Goal: Transaction & Acquisition: Purchase product/service

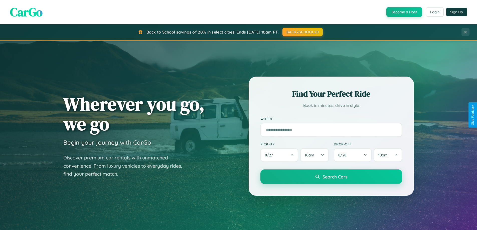
scroll to position [963, 0]
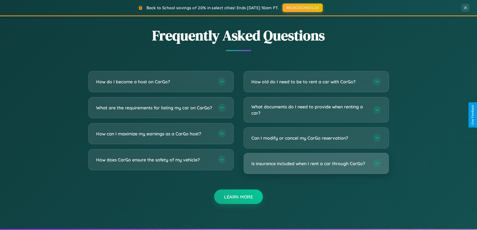
click at [316, 164] on h3 "Is insurance included when I rent a car through CarGo?" at bounding box center [309, 163] width 117 height 6
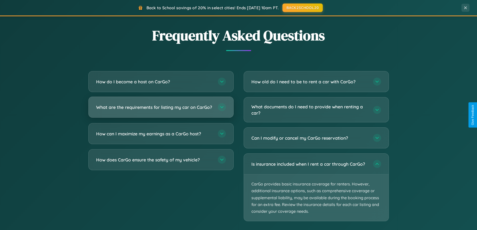
click at [161, 110] on h3 "What are the requirements for listing my car on CarGo?" at bounding box center [154, 107] width 117 height 6
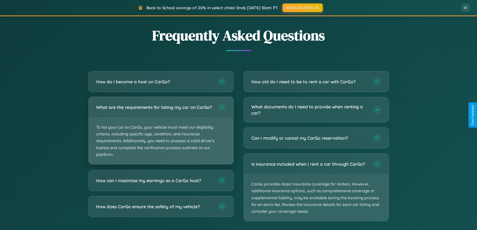
click at [161, 133] on p "To list your car on CarGo, your vehicle must meet our eligibility criteria, inc…" at bounding box center [161, 141] width 145 height 47
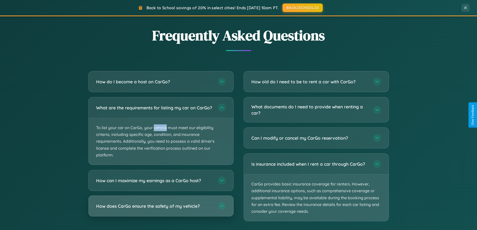
click at [161, 209] on h3 "How does CarGo ensure the safety of my vehicle?" at bounding box center [154, 206] width 117 height 6
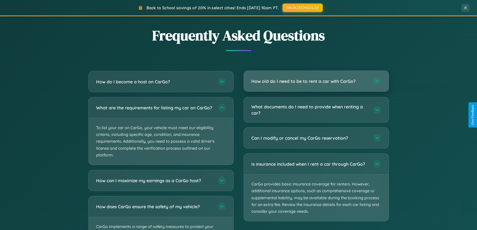
click at [316, 82] on h3 "How old do I need to be to rent a car with CarGo?" at bounding box center [309, 81] width 117 height 6
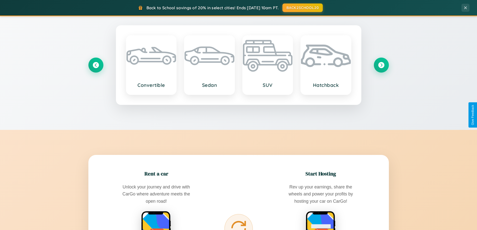
scroll to position [0, 0]
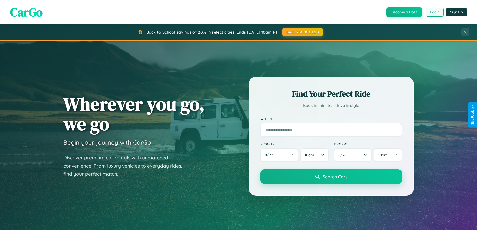
click at [434, 12] on button "Login" at bounding box center [435, 12] width 18 height 9
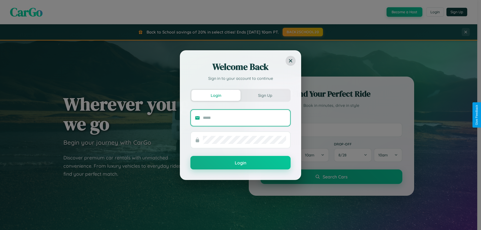
click at [244, 118] on input "text" at bounding box center [244, 118] width 83 height 8
type input "**********"
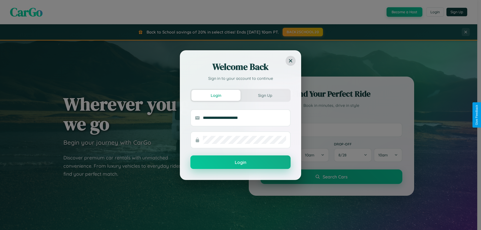
click at [240, 162] on button "Login" at bounding box center [240, 162] width 100 height 14
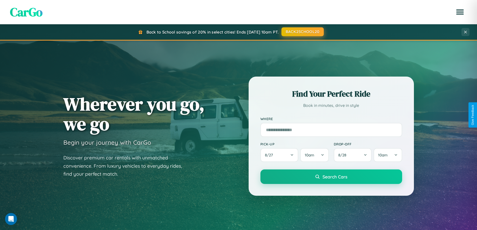
click at [302, 32] on button "BACK2SCHOOL20" at bounding box center [302, 31] width 42 height 9
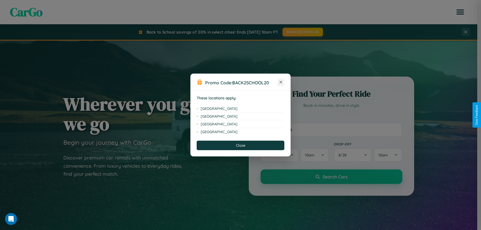
click at [281, 82] on icon at bounding box center [280, 82] width 3 height 3
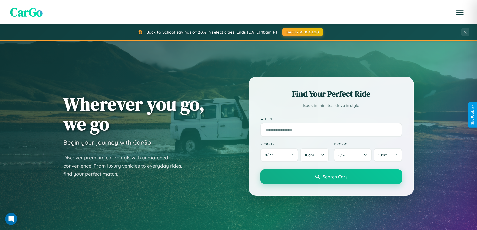
scroll to position [216, 0]
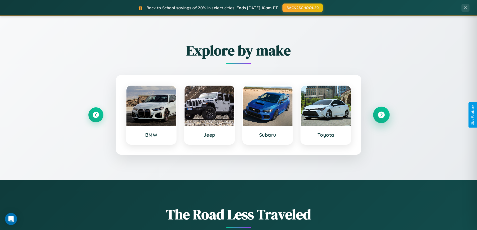
click at [381, 115] on icon at bounding box center [381, 115] width 7 height 7
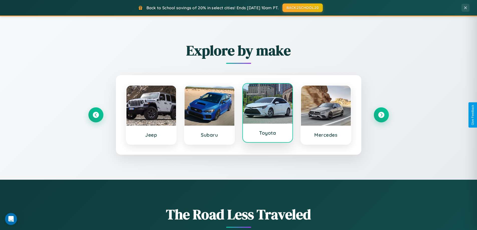
click at [267, 114] on div at bounding box center [268, 104] width 50 height 40
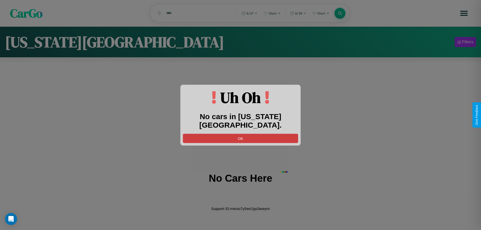
click at [240, 134] on button "OK" at bounding box center [240, 138] width 115 height 9
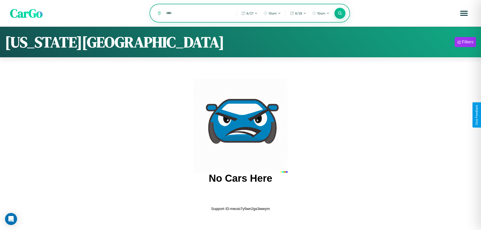
click at [198, 14] on input "text" at bounding box center [197, 13] width 68 height 9
click at [340, 14] on icon at bounding box center [339, 13] width 5 height 5
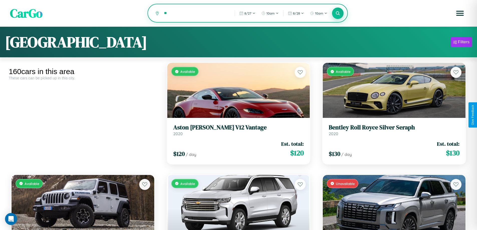
type input "*"
type input "******"
click at [338, 14] on icon at bounding box center [337, 13] width 5 height 5
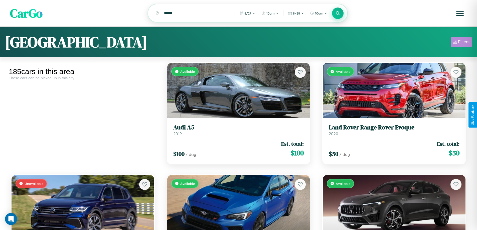
click at [461, 43] on div "Filters" at bounding box center [464, 42] width 12 height 5
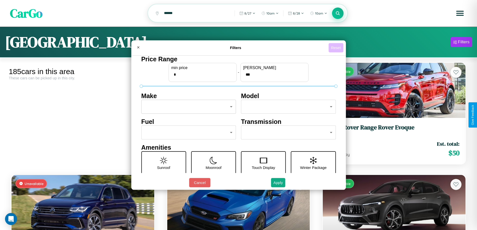
click at [336, 48] on button "Reset" at bounding box center [335, 47] width 15 height 9
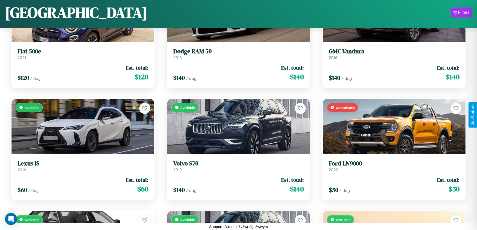
scroll to position [4554, 0]
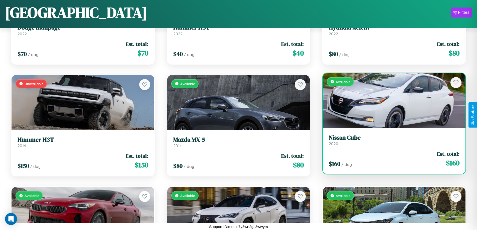
click at [391, 141] on h3 "Nissan Cube" at bounding box center [394, 137] width 131 height 7
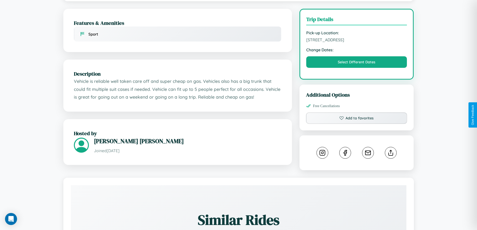
scroll to position [130, 0]
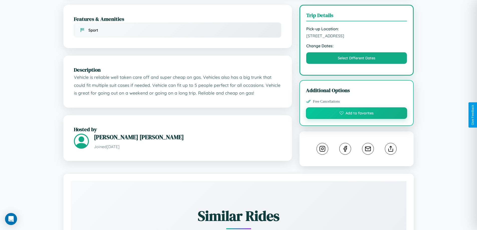
click at [356, 114] on button "Add to favorites" at bounding box center [356, 113] width 101 height 12
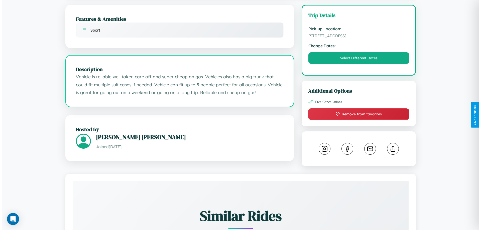
scroll to position [129, 0]
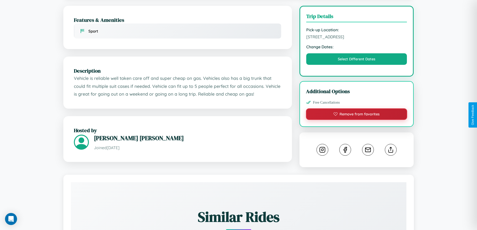
click at [356, 115] on button "Remove from favorites" at bounding box center [356, 114] width 101 height 12
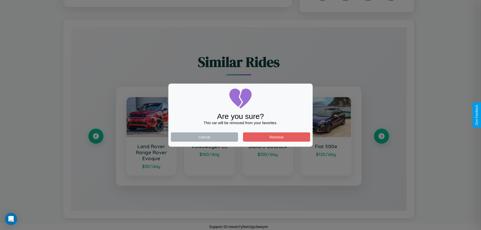
click at [381, 136] on div at bounding box center [240, 115] width 481 height 230
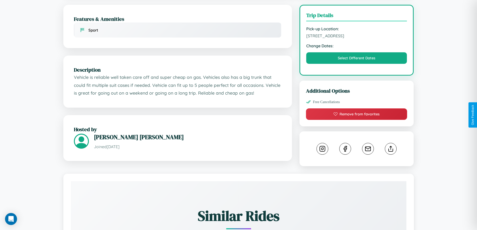
scroll to position [198, 0]
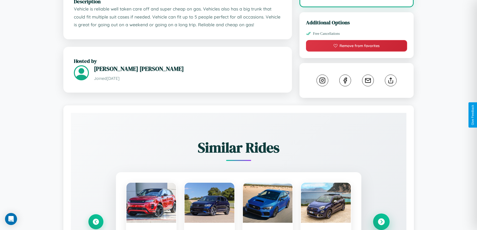
click at [381, 222] on icon at bounding box center [381, 222] width 7 height 7
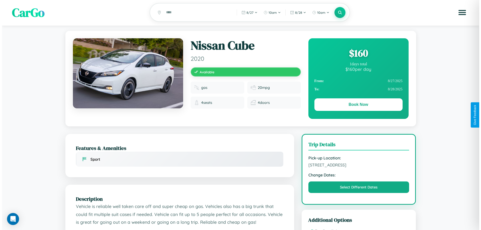
scroll to position [0, 0]
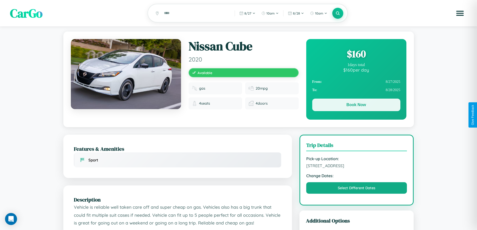
click at [356, 106] on button "Book Now" at bounding box center [356, 105] width 88 height 13
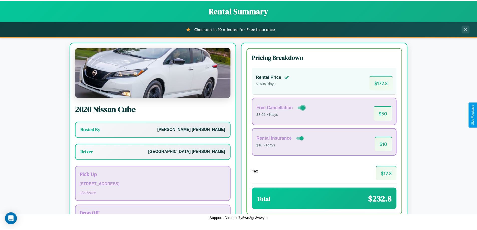
scroll to position [36, 0]
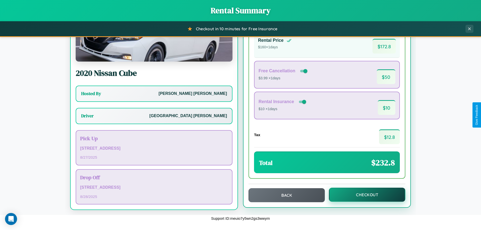
click at [363, 195] on button "Checkout" at bounding box center [367, 195] width 76 height 14
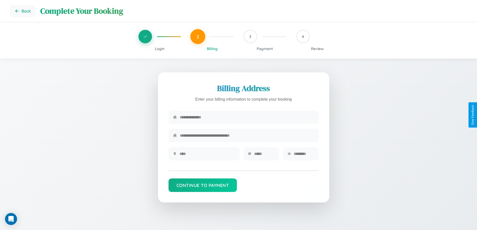
click at [247, 118] on input "text" at bounding box center [247, 117] width 134 height 12
type input "**********"
click at [207, 155] on input "text" at bounding box center [207, 154] width 56 height 12
type input "********"
click at [264, 155] on input "text" at bounding box center [264, 154] width 21 height 12
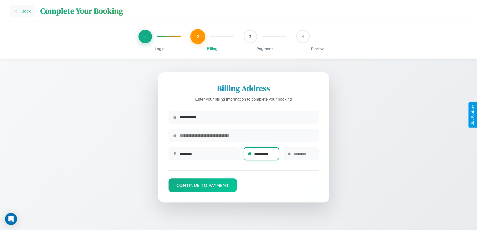
type input "*********"
click at [304, 155] on input "text" at bounding box center [304, 154] width 21 height 12
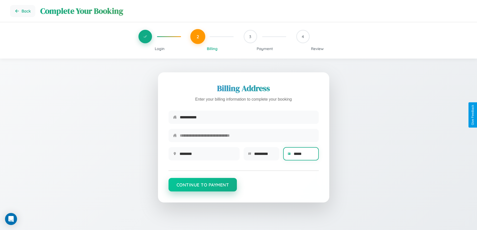
type input "*****"
click at [203, 187] on button "Continue to Payment" at bounding box center [202, 185] width 69 height 14
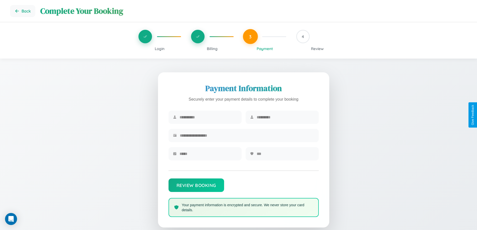
click at [208, 117] on input "text" at bounding box center [208, 117] width 58 height 12
type input "******"
click at [285, 117] on input "text" at bounding box center [286, 117] width 58 height 12
type input "*****"
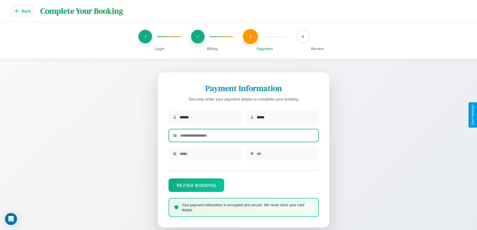
click at [247, 136] on input "text" at bounding box center [247, 135] width 134 height 12
type input "**********"
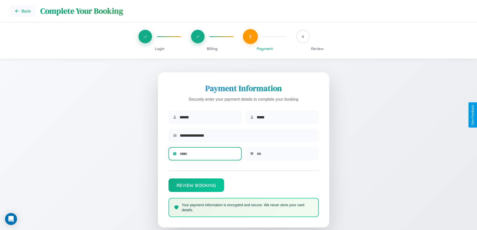
click at [208, 155] on input "text" at bounding box center [208, 154] width 58 height 12
type input "*****"
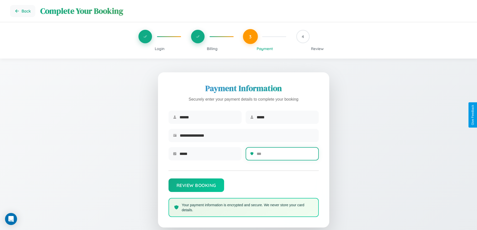
click at [285, 155] on input "text" at bounding box center [286, 154] width 58 height 12
type input "***"
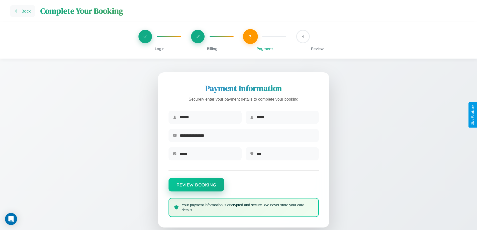
click at [196, 187] on button "Review Booking" at bounding box center [196, 185] width 56 height 14
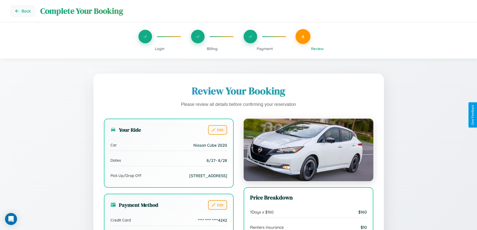
click at [212, 49] on span "Billing" at bounding box center [212, 48] width 11 height 5
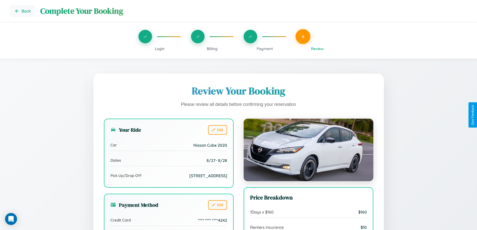
click at [212, 49] on span "Billing" at bounding box center [212, 48] width 11 height 5
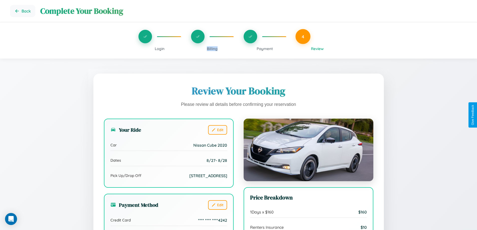
click at [212, 49] on span "Billing" at bounding box center [212, 48] width 11 height 5
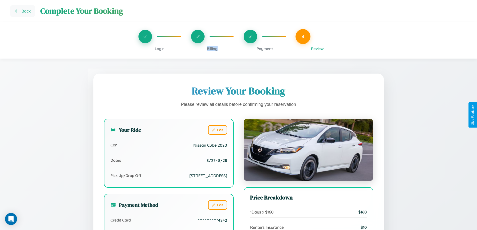
click at [212, 49] on span "Billing" at bounding box center [212, 48] width 11 height 5
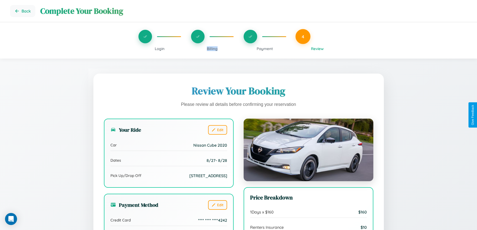
click at [212, 49] on span "Billing" at bounding box center [212, 48] width 11 height 5
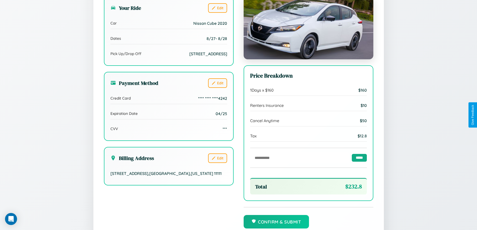
scroll to position [153, 0]
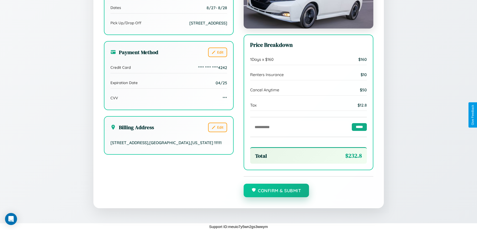
click at [276, 190] on button "Confirm & Submit" at bounding box center [277, 191] width 66 height 14
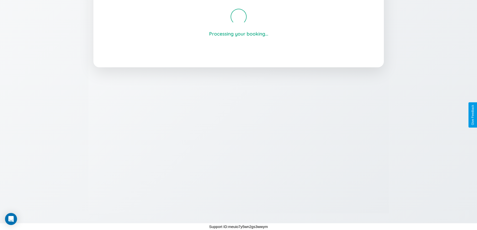
scroll to position [95, 0]
